Goal: Transaction & Acquisition: Obtain resource

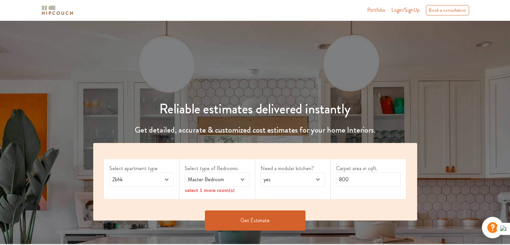
click at [116, 176] on span "2bhk" at bounding box center [133, 179] width 44 height 8
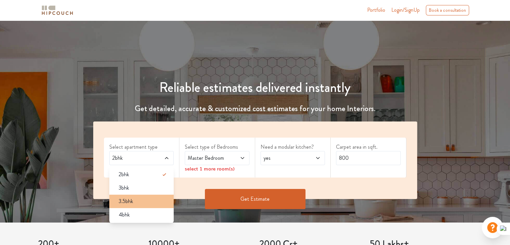
scroll to position [34, 0]
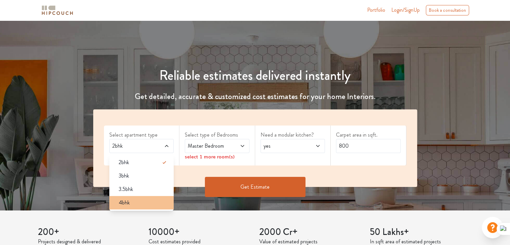
click at [125, 200] on span "4bhk" at bounding box center [124, 202] width 11 height 8
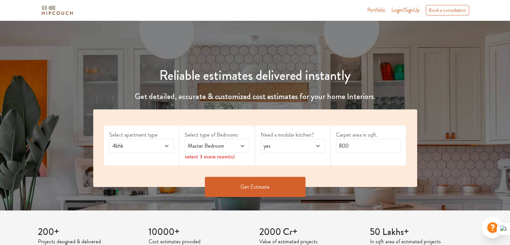
click at [205, 150] on div "Master Bedroom" at bounding box center [217, 146] width 65 height 14
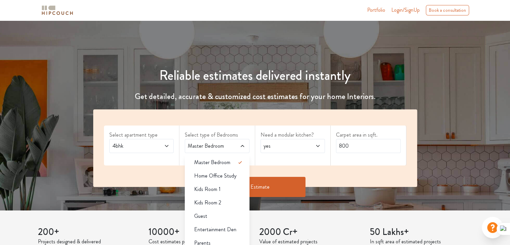
click at [205, 149] on span "Master Bedroom" at bounding box center [208, 146] width 44 height 8
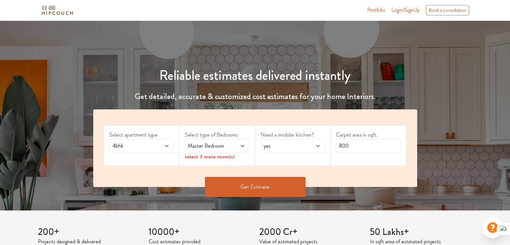
click at [235, 122] on div "Select apartment type 4bhk Select type of Bedrooms Master Bedroom select 3 more…" at bounding box center [255, 147] width 324 height 77
click at [205, 158] on div "select 3 more room(s)" at bounding box center [217, 156] width 65 height 7
click at [236, 153] on div "select 3 more room(s)" at bounding box center [217, 156] width 65 height 7
click at [237, 147] on span at bounding box center [237, 146] width 15 height 8
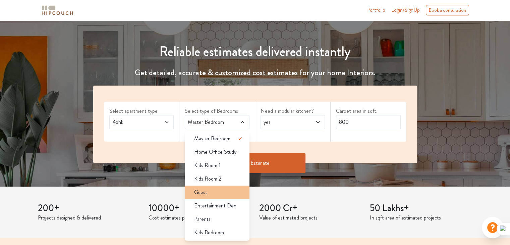
scroll to position [67, 0]
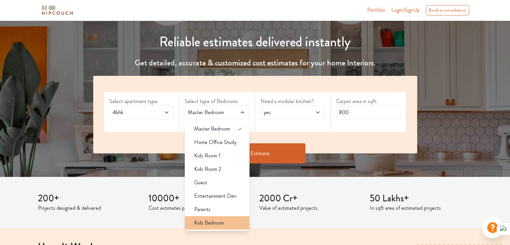
click at [202, 219] on span "Kids Bedroom" at bounding box center [209, 222] width 30 height 8
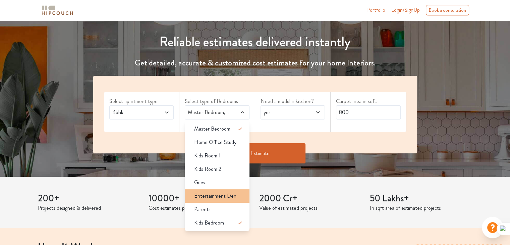
click at [214, 194] on span "Entertainment Den" at bounding box center [215, 196] width 42 height 8
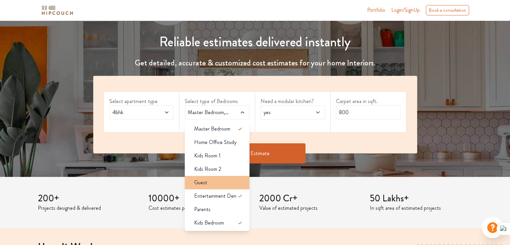
click at [214, 183] on div "Guest" at bounding box center [219, 182] width 61 height 8
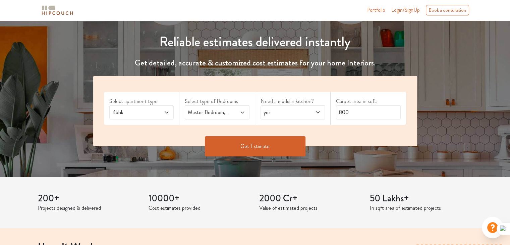
click at [296, 114] on span "yes" at bounding box center [284, 112] width 44 height 8
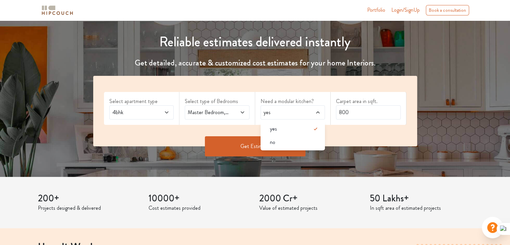
click at [296, 114] on span "yes" at bounding box center [284, 112] width 44 height 8
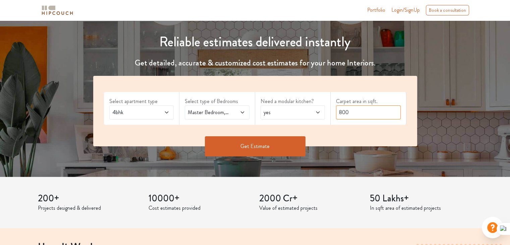
click at [360, 113] on input "800" at bounding box center [368, 112] width 65 height 14
type input "2059"
click at [250, 145] on button "Get Estimate" at bounding box center [255, 146] width 101 height 20
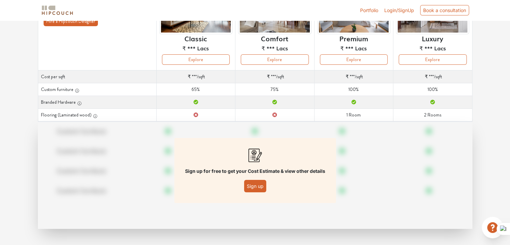
click at [249, 186] on button "Sign up" at bounding box center [255, 186] width 22 height 12
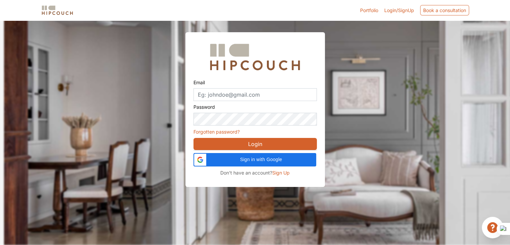
scroll to position [20, 0]
click at [237, 101] on div "Password Forgotten password?" at bounding box center [254, 118] width 123 height 34
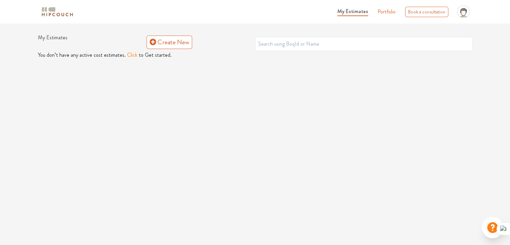
click at [131, 55] on button "Click" at bounding box center [132, 55] width 10 height 8
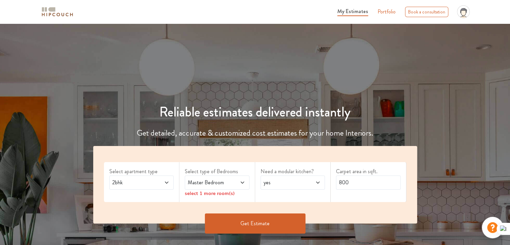
click at [124, 180] on span "2bhk" at bounding box center [133, 182] width 44 height 8
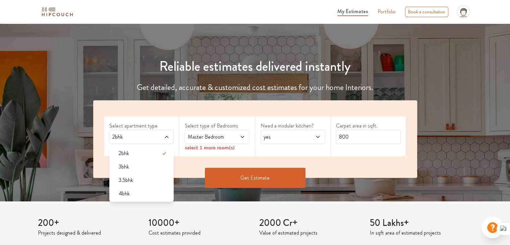
scroll to position [67, 0]
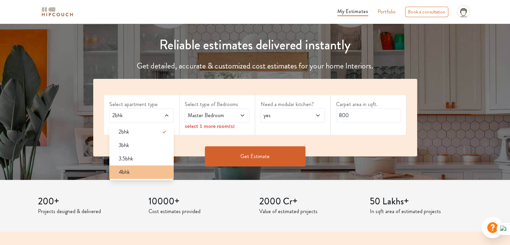
click at [128, 168] on span "4bhk" at bounding box center [124, 172] width 11 height 8
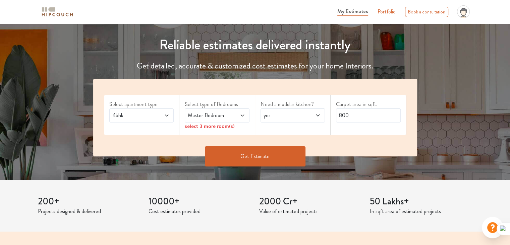
click at [218, 113] on span "Master Bedroom" at bounding box center [208, 115] width 44 height 8
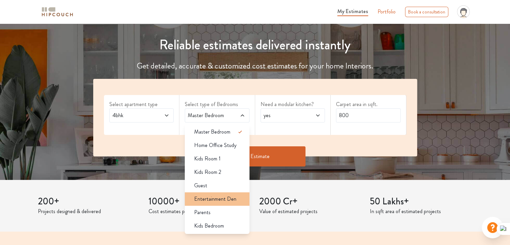
click at [208, 200] on span "Entertainment Den" at bounding box center [215, 199] width 42 height 8
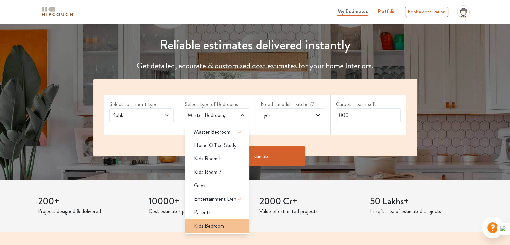
click at [206, 227] on span "Kids Bedroom" at bounding box center [209, 225] width 30 height 8
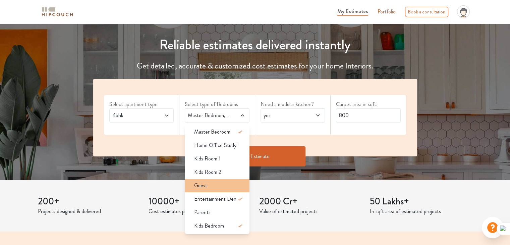
click at [205, 190] on li "Guest" at bounding box center [217, 185] width 65 height 13
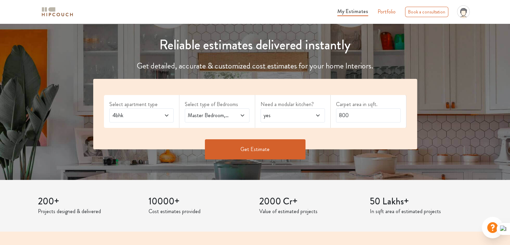
click at [289, 126] on div "Need a modular kitchen? yes" at bounding box center [293, 111] width 76 height 33
click at [366, 115] on input "800" at bounding box center [368, 115] width 65 height 14
type input "2059"
click at [279, 139] on button "Get Estimate" at bounding box center [255, 149] width 101 height 20
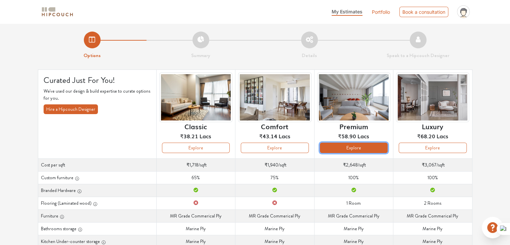
click at [346, 149] on button "Explore" at bounding box center [354, 147] width 68 height 10
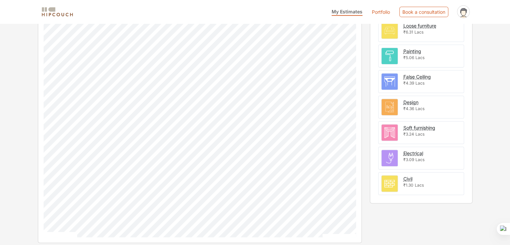
scroll to position [84, 0]
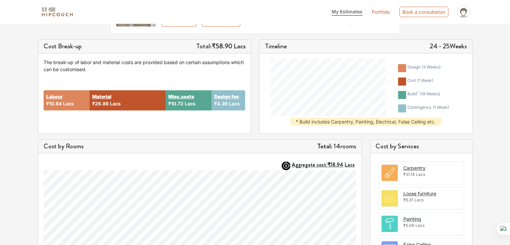
click at [412, 171] on span at bounding box center [413, 171] width 4 height 3
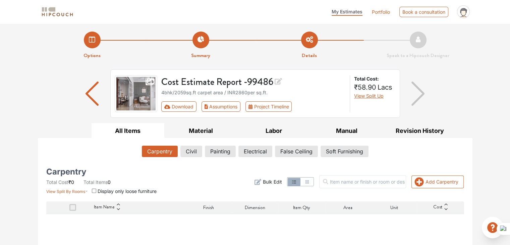
scroll to position [74, 0]
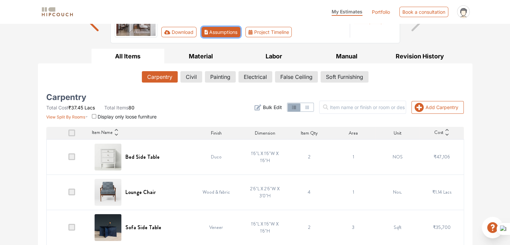
click at [207, 32] on icon "First group" at bounding box center [206, 32] width 4 height 5
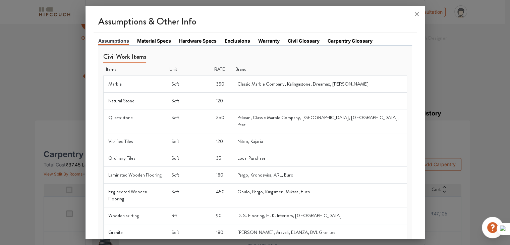
scroll to position [0, 0]
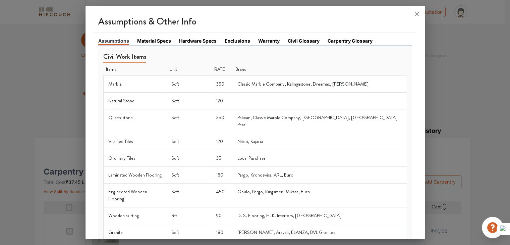
click at [161, 38] on link "Material Specs" at bounding box center [154, 40] width 34 height 7
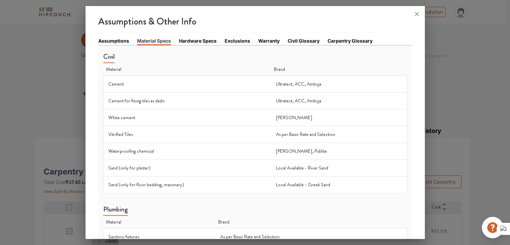
click at [195, 39] on link "Hardware Specs" at bounding box center [198, 40] width 38 height 7
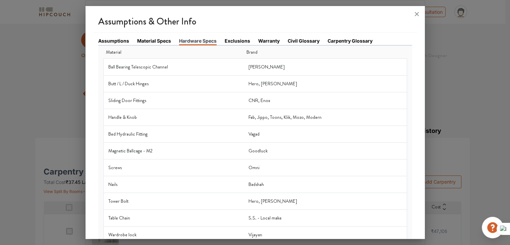
click at [250, 41] on li "Exclusions" at bounding box center [241, 41] width 34 height 8
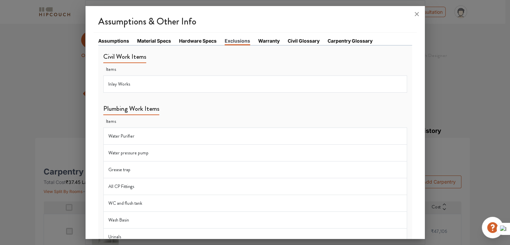
click at [277, 42] on link "Warranty" at bounding box center [268, 40] width 21 height 7
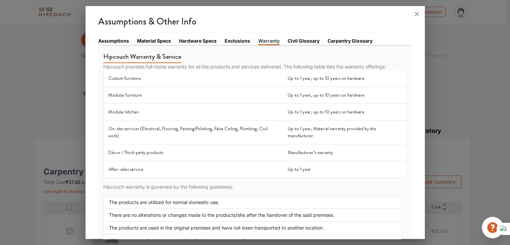
click at [318, 41] on li "Civil Glossary" at bounding box center [307, 41] width 40 height 8
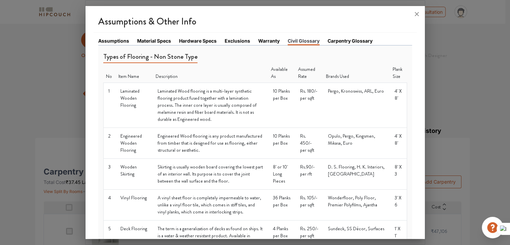
click at [342, 38] on link "Carpentry Glossary" at bounding box center [349, 40] width 45 height 7
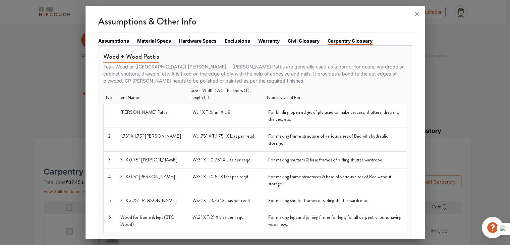
click at [339, 41] on link "Carpentry Glossary" at bounding box center [349, 41] width 45 height 8
